Goal: Navigation & Orientation: Find specific page/section

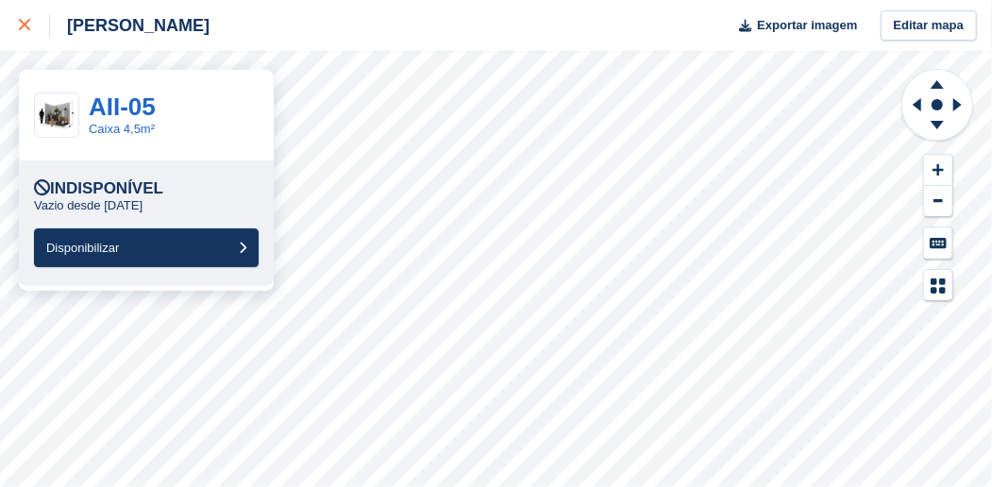
click at [25, 23] on icon at bounding box center [24, 24] width 11 height 11
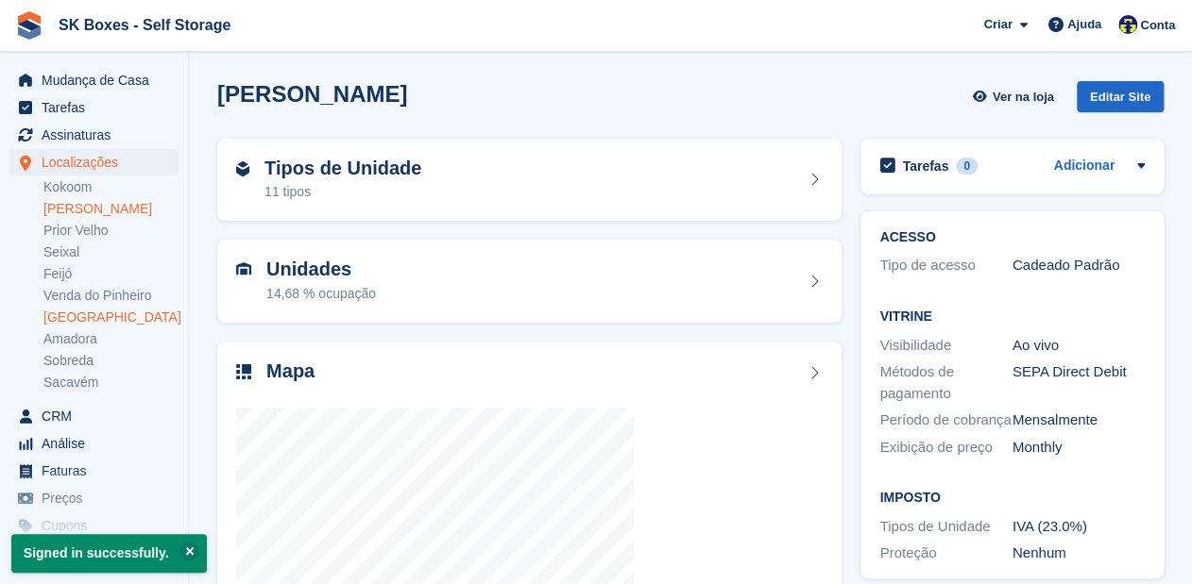
click at [80, 316] on link "[GEOGRAPHIC_DATA]" at bounding box center [110, 318] width 135 height 18
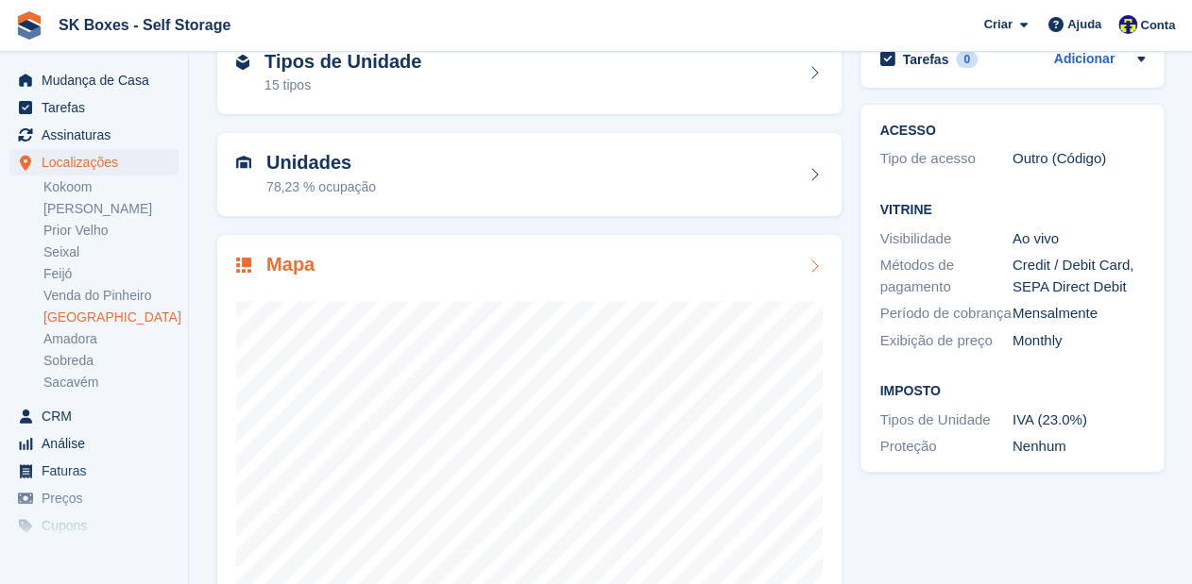
scroll to position [220, 0]
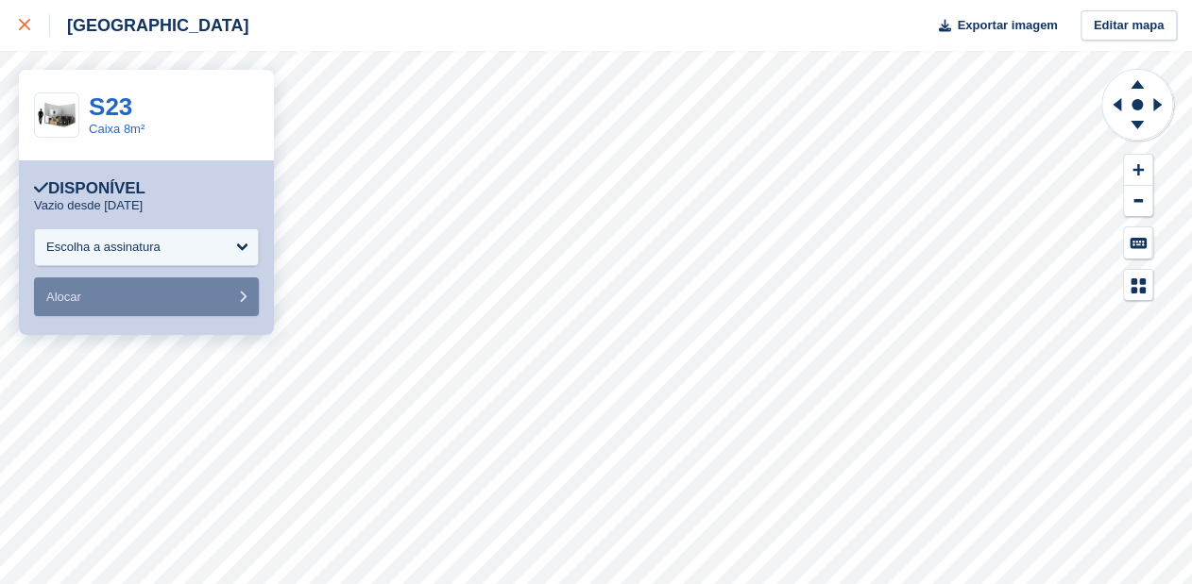
click at [23, 28] on icon at bounding box center [24, 24] width 11 height 11
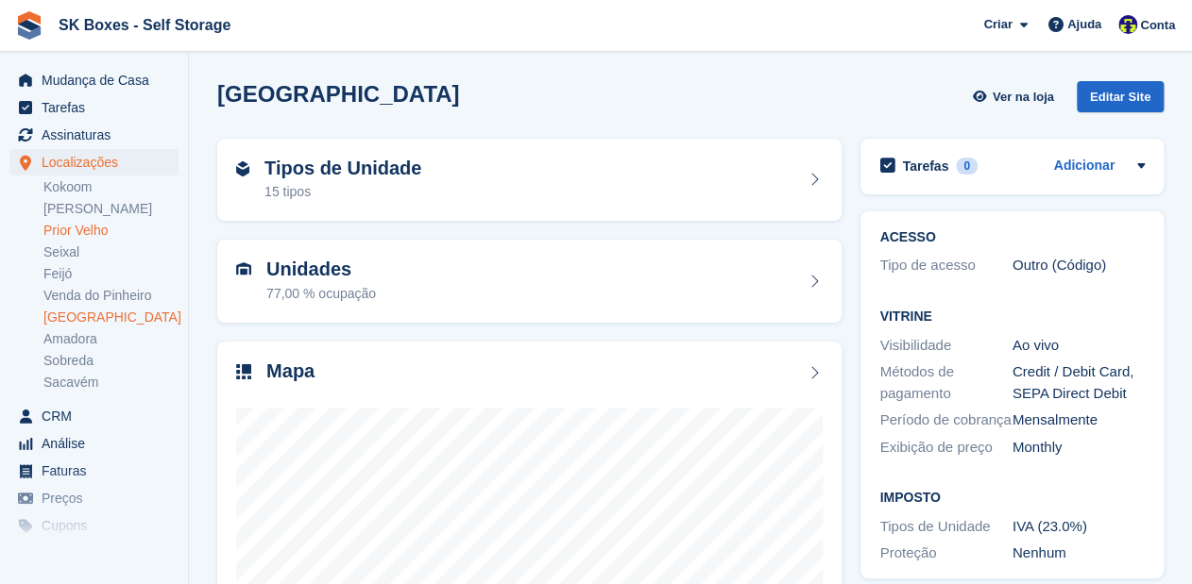
click at [77, 228] on link "Prior Velho" at bounding box center [110, 231] width 135 height 18
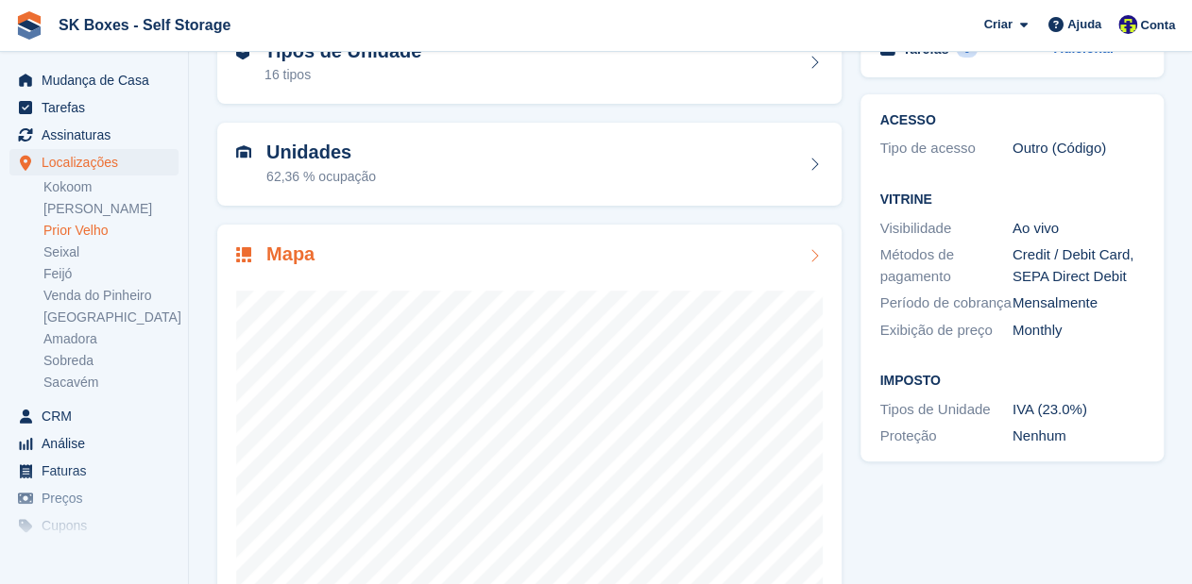
scroll to position [220, 0]
